Goal: Contribute content

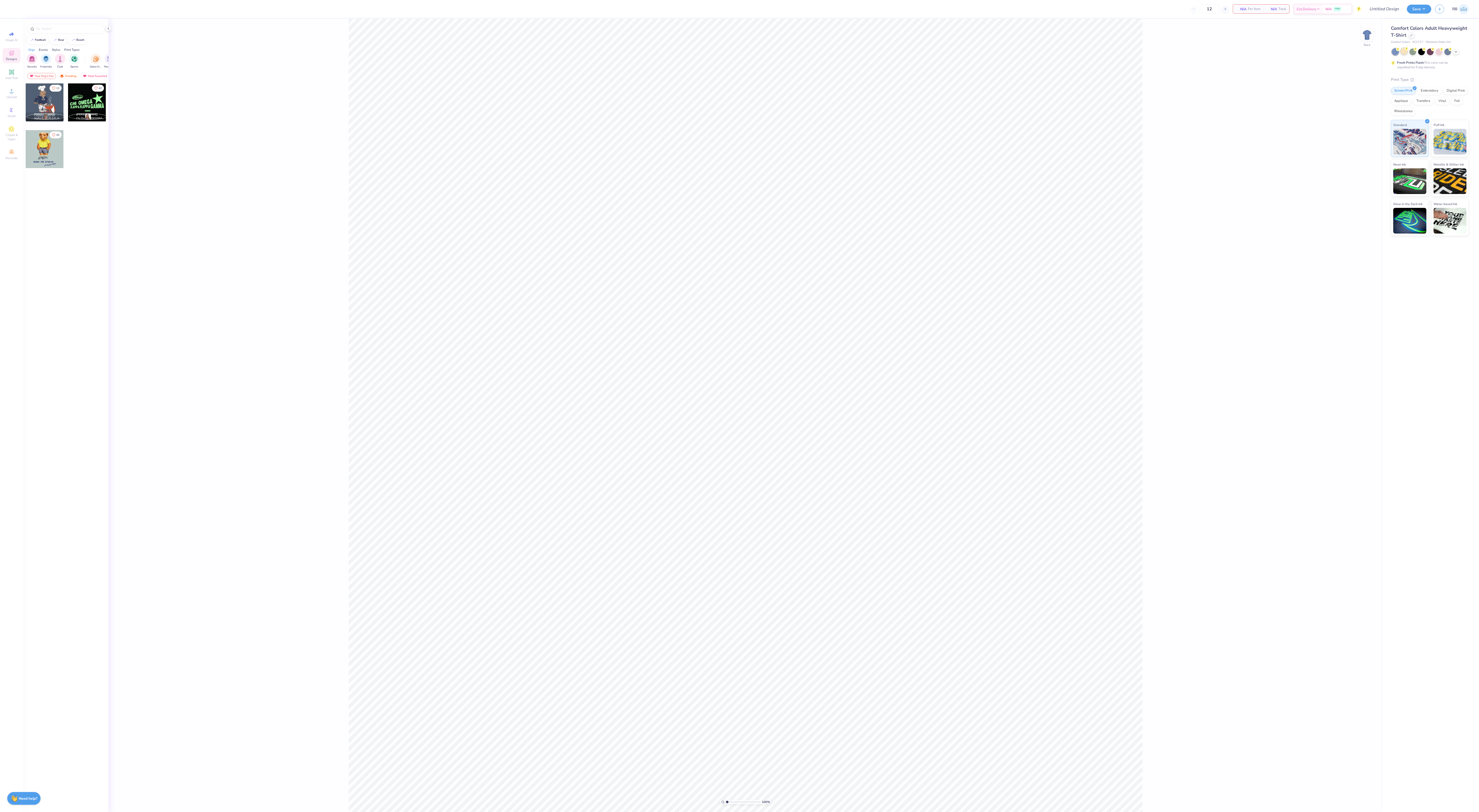
click at [1403, 55] on div at bounding box center [1404, 52] width 7 height 7
click at [1369, 40] on img at bounding box center [1367, 35] width 21 height 21
click at [15, 91] on div "Upload" at bounding box center [11, 94] width 18 height 15
click at [13, 94] on icon at bounding box center [11, 91] width 6 height 6
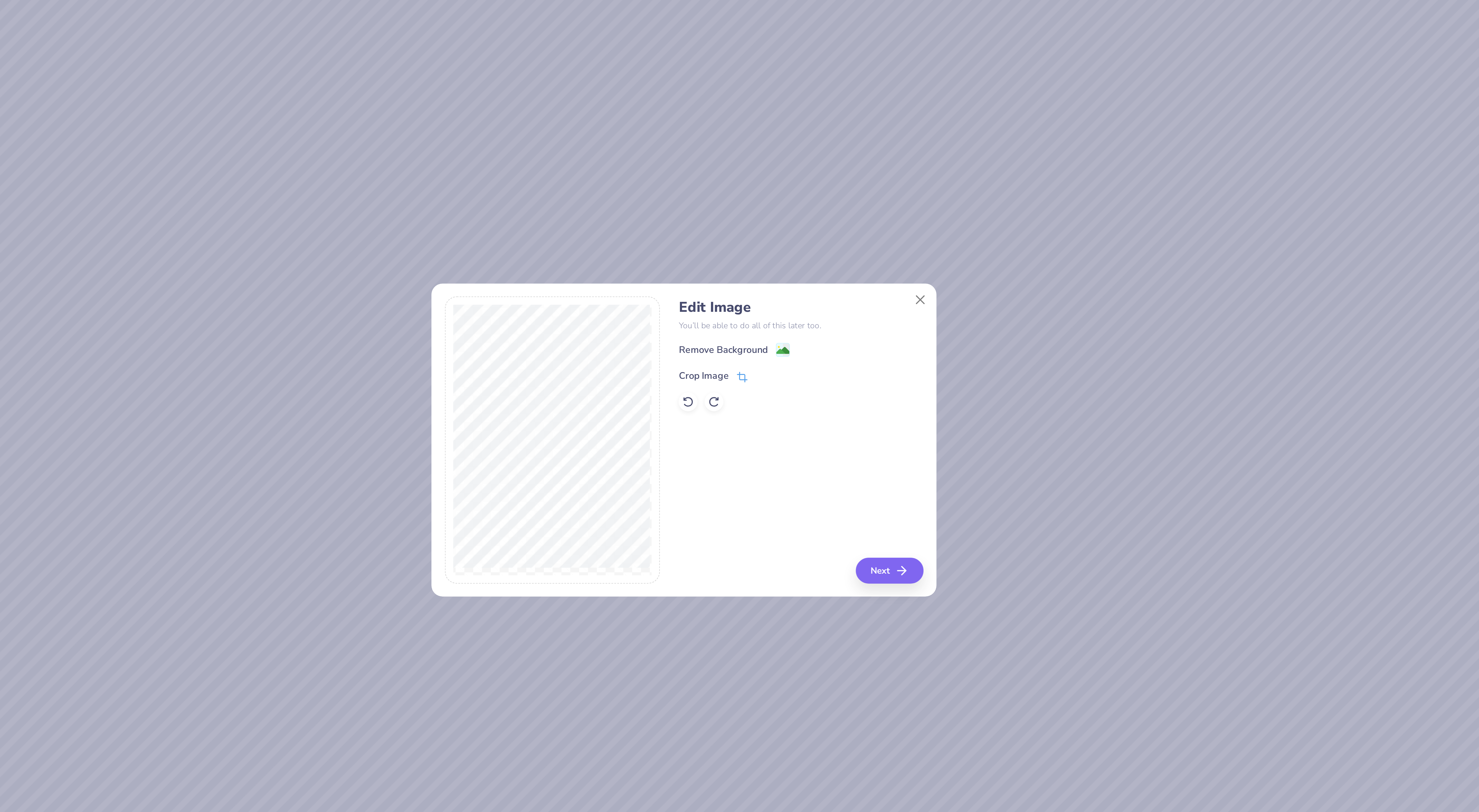
click at [761, 377] on div "Crop Image" at bounding box center [752, 378] width 30 height 6
click at [785, 413] on div "Edit Image You’ll be able to do all of this later too. Remove Background Crop I…" at bounding box center [791, 406] width 107 height 125
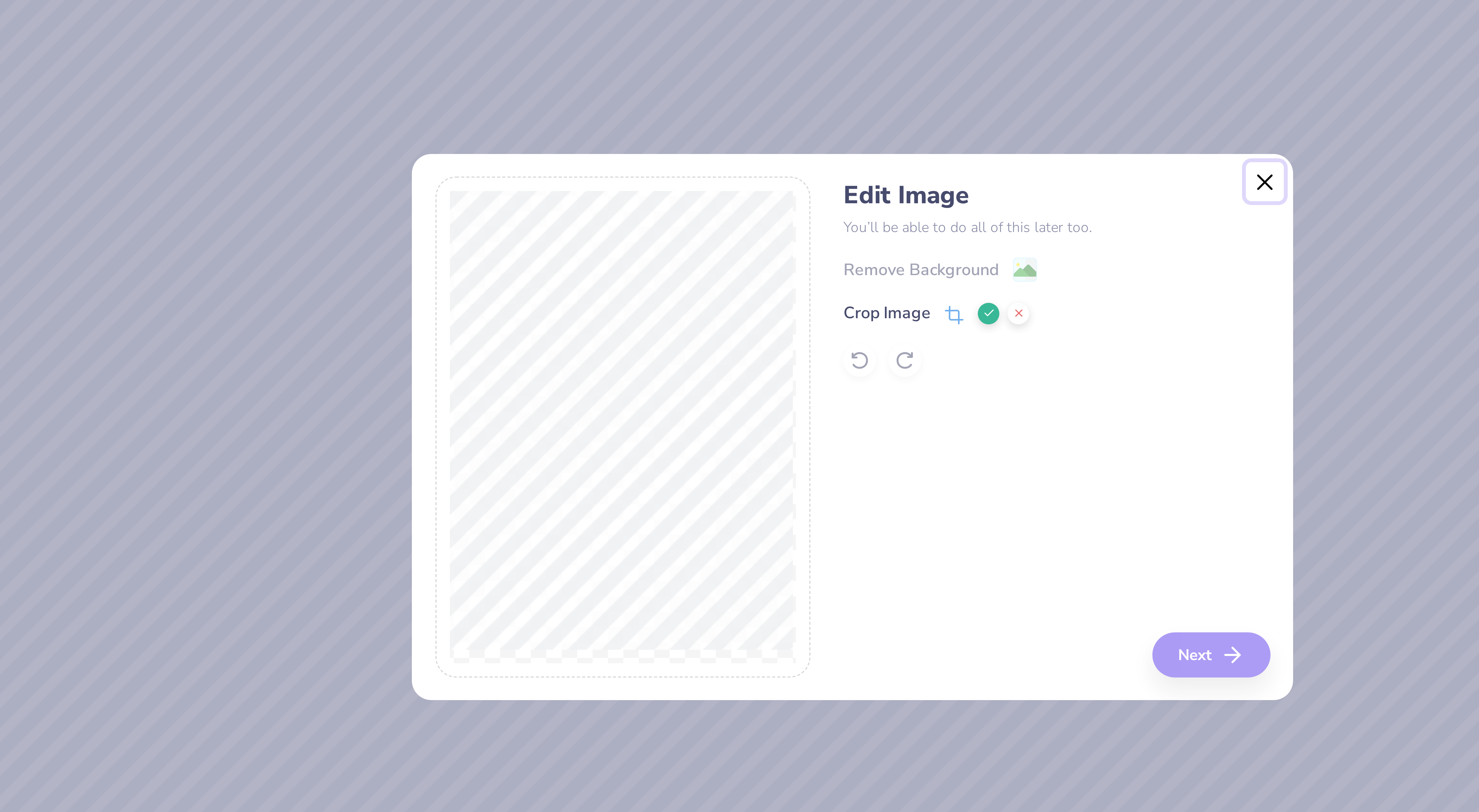
click at [844, 344] on button "Close" at bounding box center [842, 344] width 10 height 10
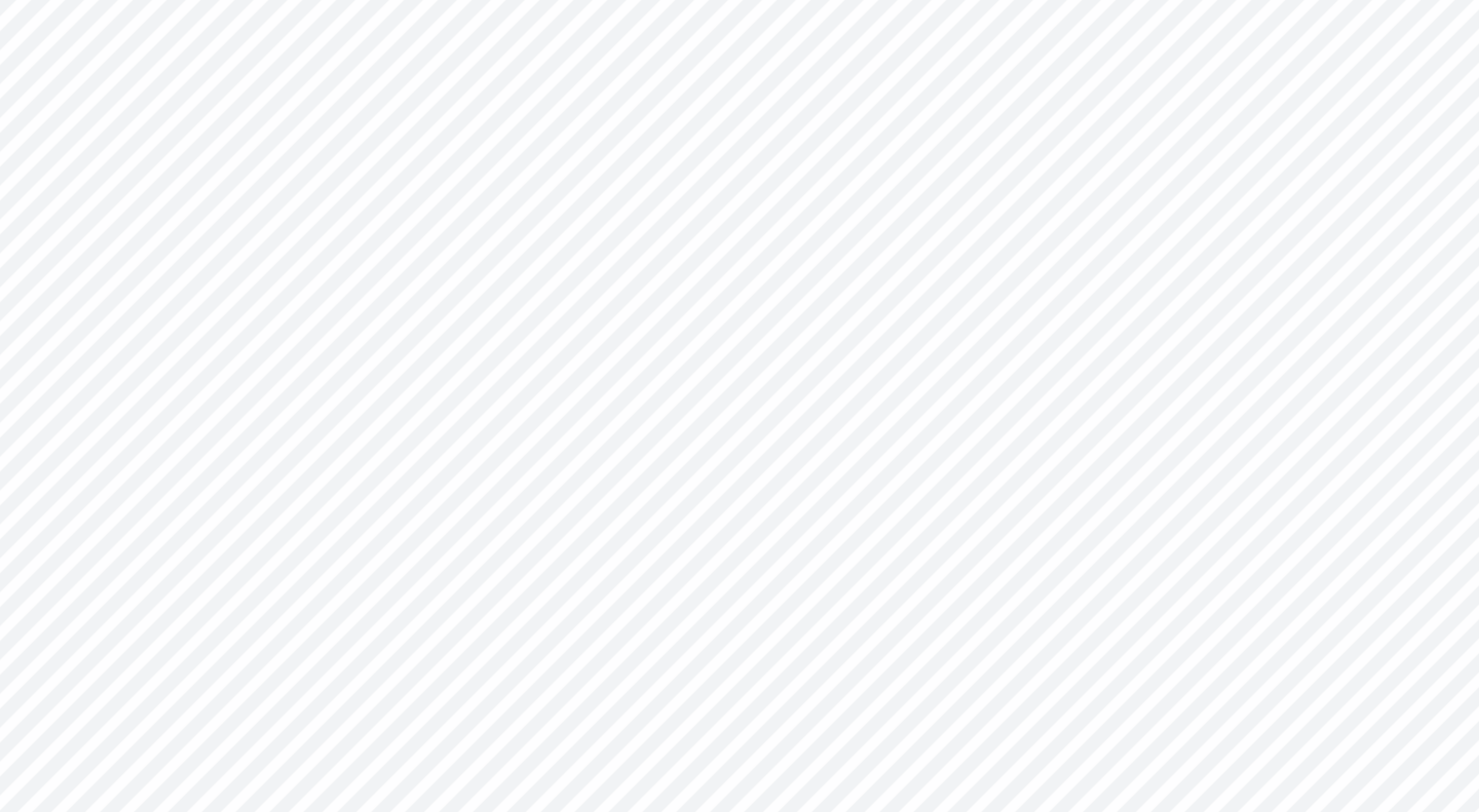
type input "1"
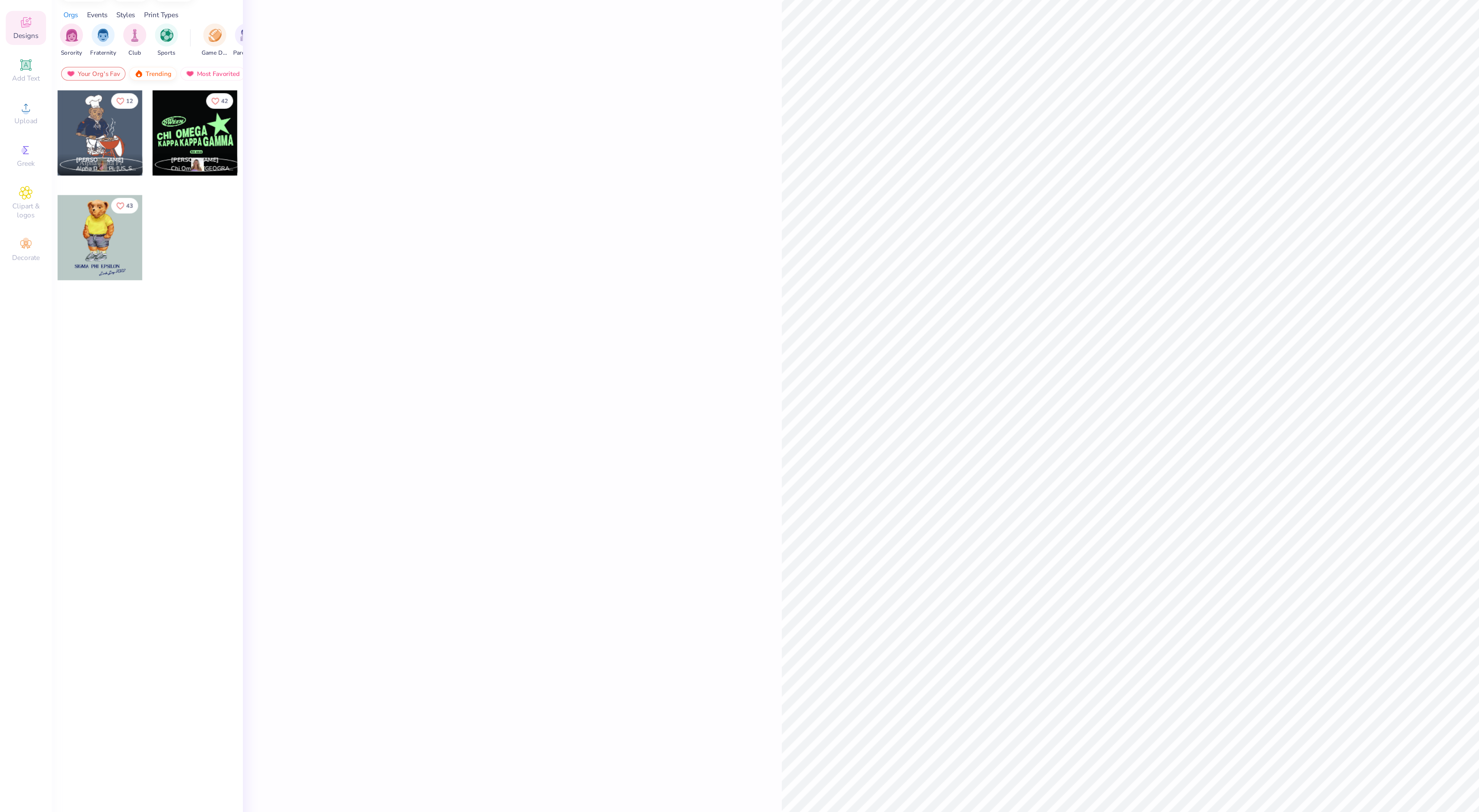
click at [71, 77] on div "Trending" at bounding box center [68, 76] width 21 height 6
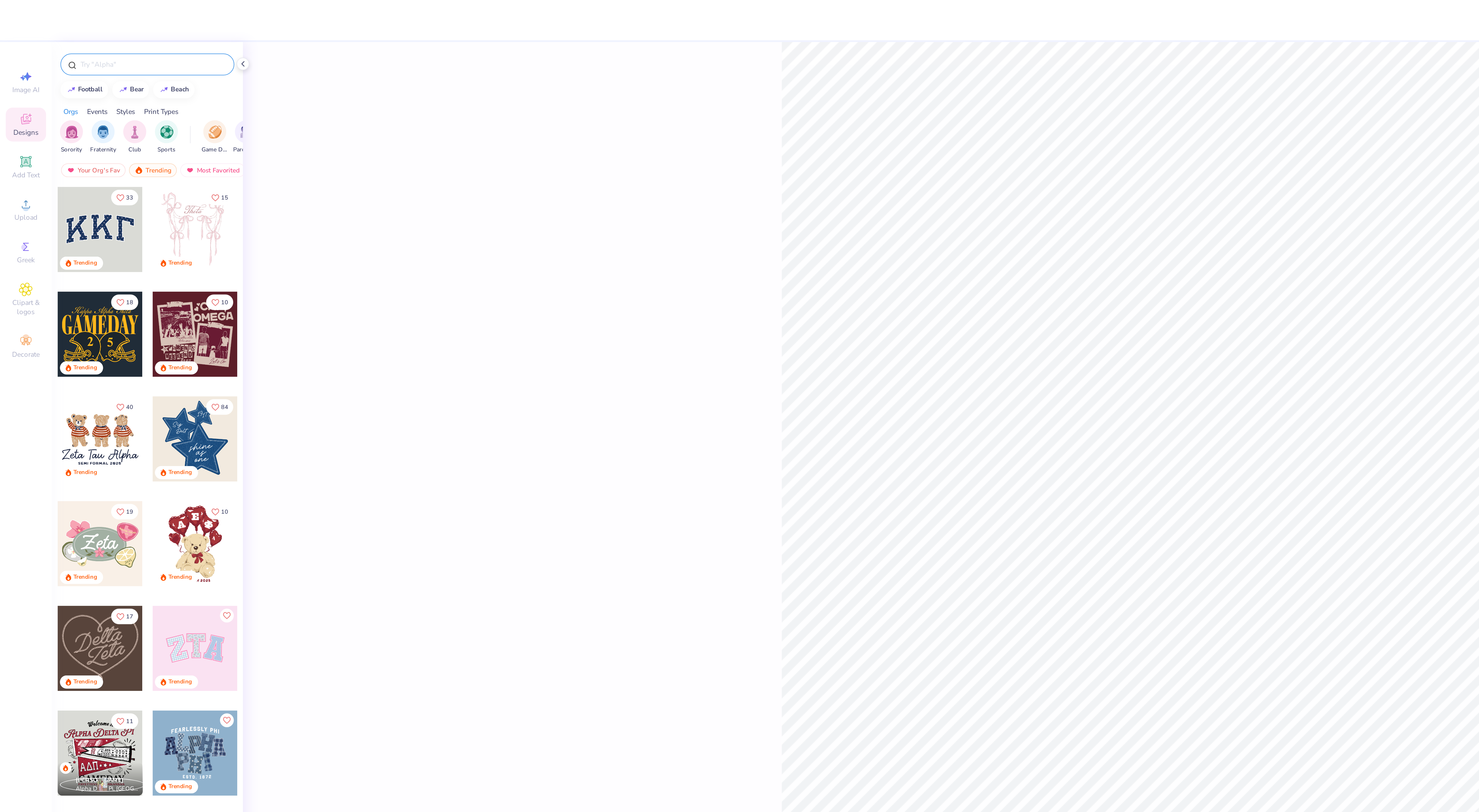
click at [52, 27] on input "text" at bounding box center [68, 29] width 65 height 5
type input "vintage"
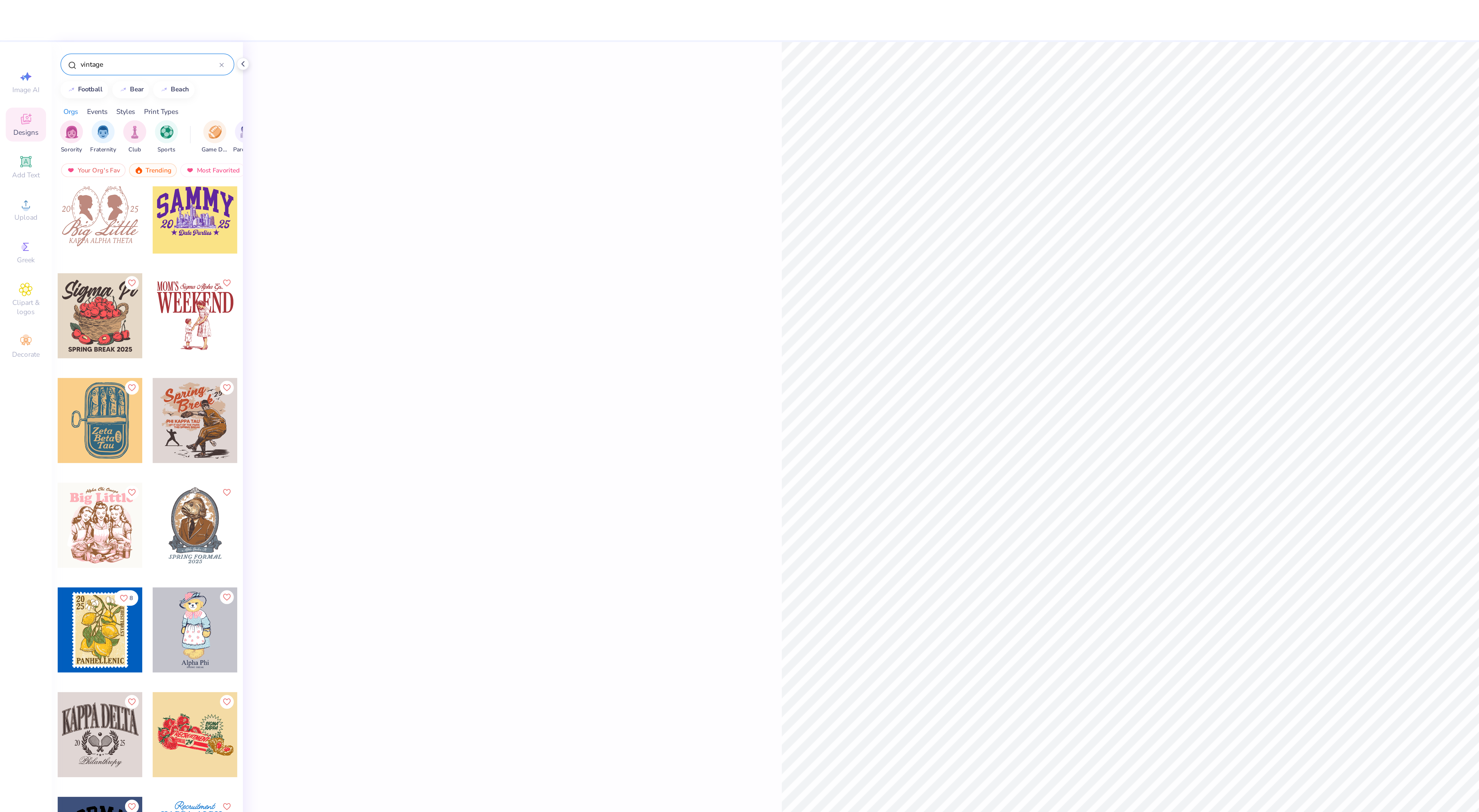
scroll to position [2858, 0]
